Goal: Find specific page/section: Find specific page/section

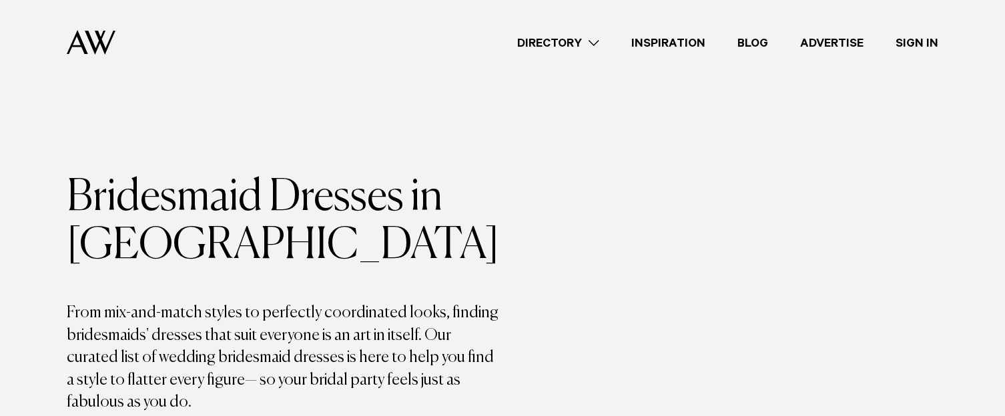
click at [589, 41] on link "Directory" at bounding box center [558, 43] width 114 height 18
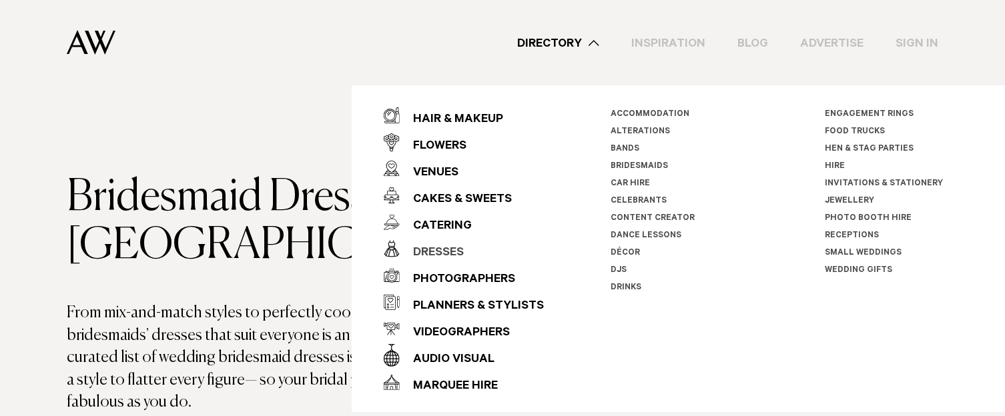
click at [428, 250] on div "Dresses" at bounding box center [432, 253] width 64 height 27
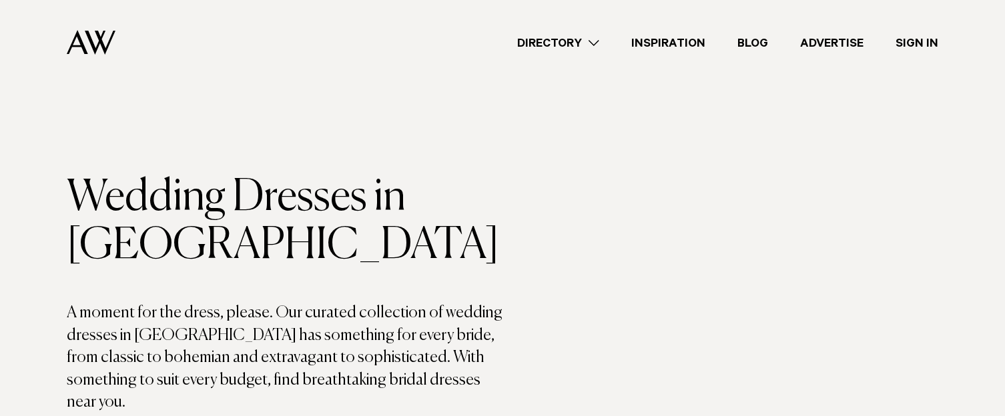
click at [583, 39] on link "Directory" at bounding box center [558, 43] width 114 height 18
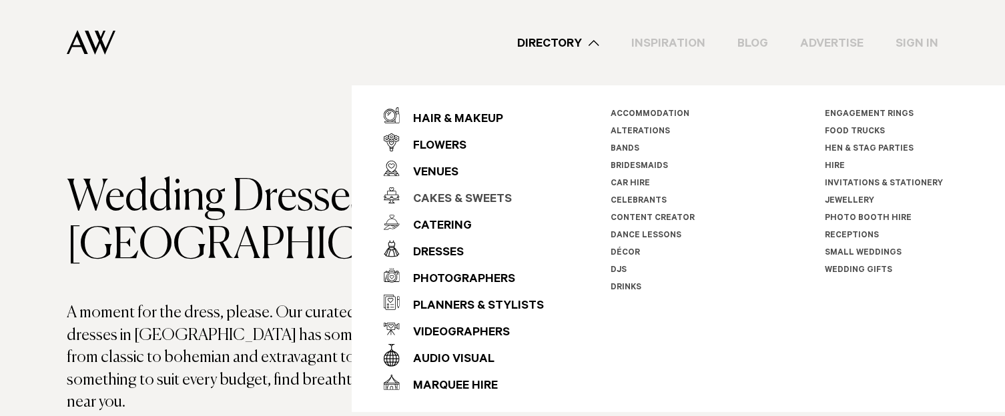
click at [445, 199] on div "Cakes & Sweets" at bounding box center [456, 200] width 112 height 27
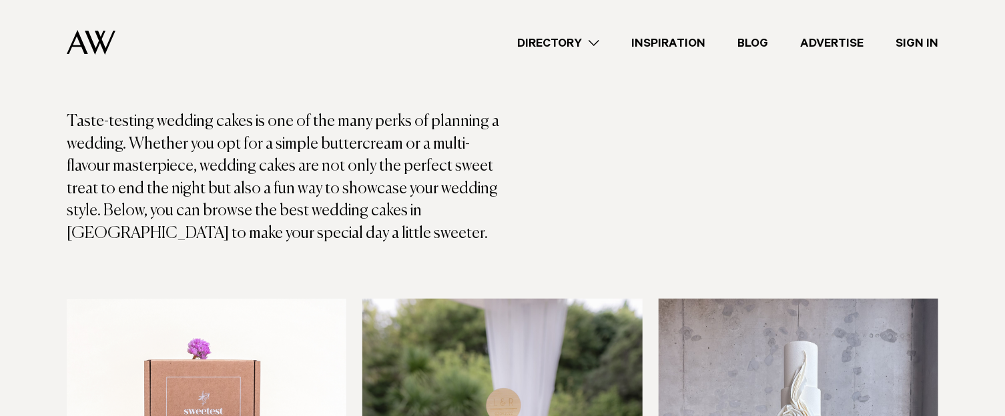
scroll to position [133, 0]
